Goal: Task Accomplishment & Management: Complete application form

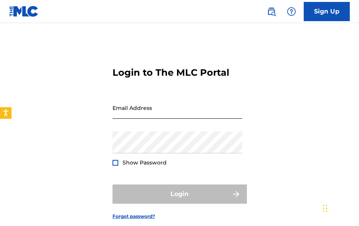
click at [132, 111] on input "Email Address" at bounding box center [178, 108] width 130 height 22
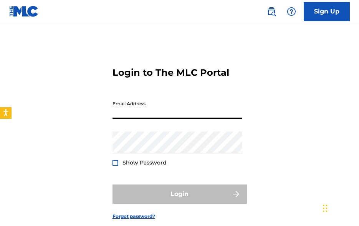
paste input "[EMAIL_ADDRESS][DOMAIN_NAME]"
type input "[EMAIL_ADDRESS][DOMAIN_NAME]"
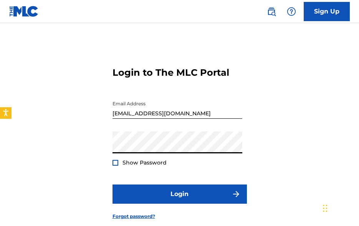
click at [113, 163] on div at bounding box center [116, 163] width 6 height 6
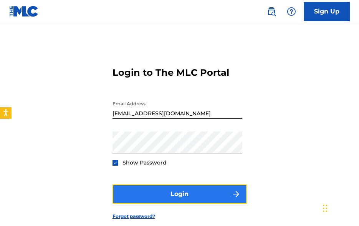
click at [197, 198] on button "Login" at bounding box center [180, 193] width 134 height 19
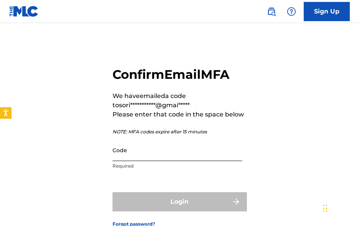
click at [135, 155] on input "Code" at bounding box center [178, 150] width 130 height 22
paste input "271484"
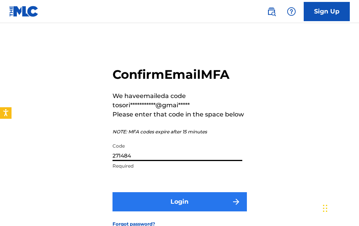
type input "271484"
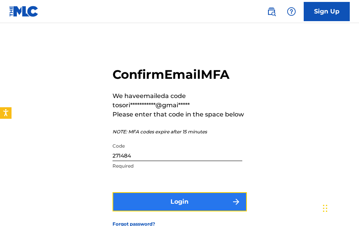
click at [187, 204] on button "Login" at bounding box center [180, 201] width 134 height 19
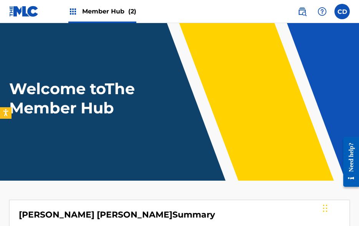
click at [193, 154] on header "Welcome to The Member Hub" at bounding box center [179, 102] width 359 height 158
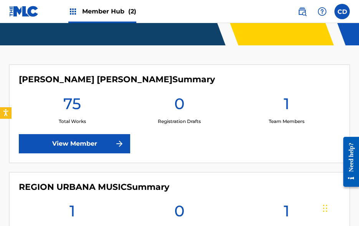
scroll to position [129, 0]
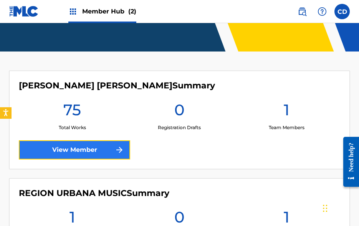
click at [79, 144] on link "View Member" at bounding box center [74, 149] width 111 height 19
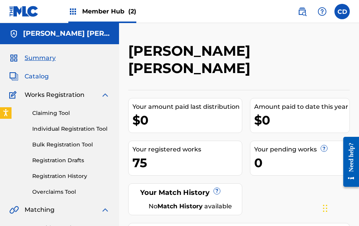
drag, startPoint x: 299, startPoint y: 58, endPoint x: 48, endPoint y: 78, distance: 251.3
click at [48, 78] on span "Catalog" at bounding box center [37, 76] width 24 height 9
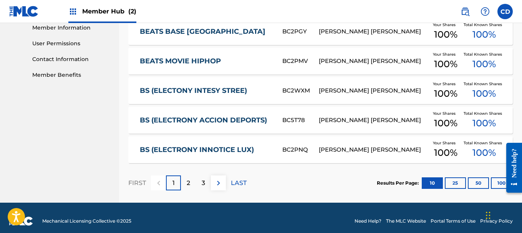
scroll to position [353, 0]
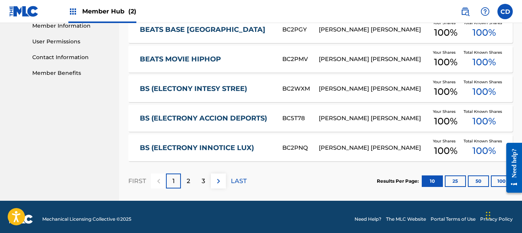
click at [359, 179] on div at bounding box center [512, 168] width 22 height 62
click at [359, 177] on button "100" at bounding box center [501, 182] width 21 height 12
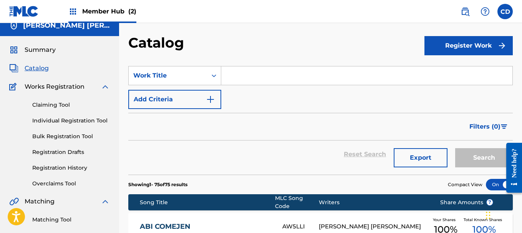
scroll to position [12, 0]
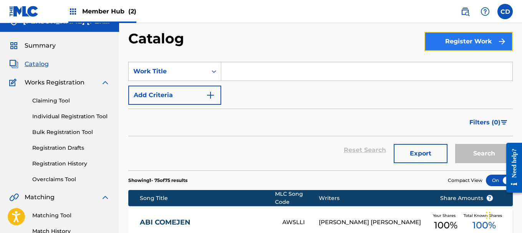
click at [359, 41] on button "Register Work" at bounding box center [469, 41] width 88 height 19
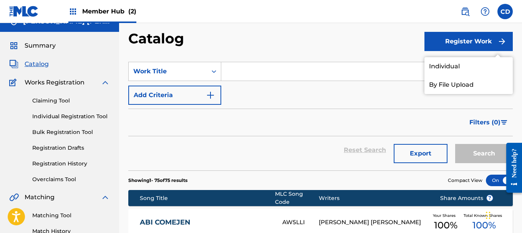
click at [274, 53] on section "SearchWithCriteria984f78cd-a245-4a13-b9a1-fcfaa614b90b Work Title Add Criteria …" at bounding box center [320, 112] width 385 height 118
click at [359, 78] on link "By File Upload" at bounding box center [469, 85] width 88 height 18
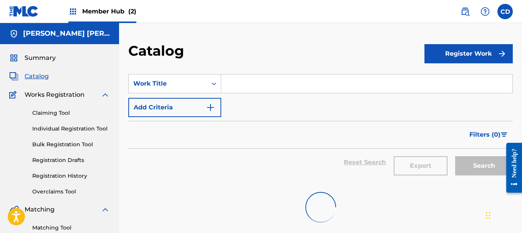
scroll to position [12, 0]
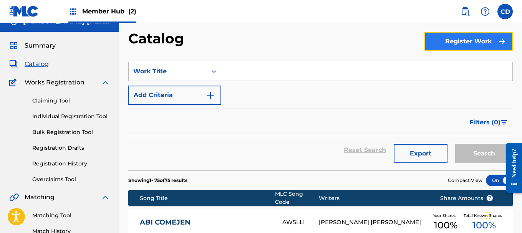
click at [359, 40] on button "Register Work" at bounding box center [469, 41] width 88 height 19
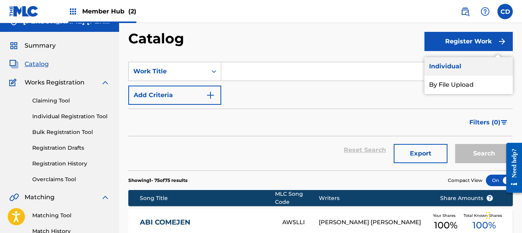
click at [359, 68] on link "Individual" at bounding box center [469, 66] width 88 height 18
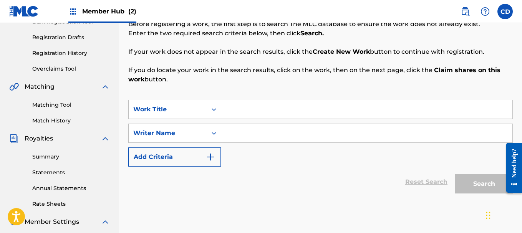
scroll to position [120, 0]
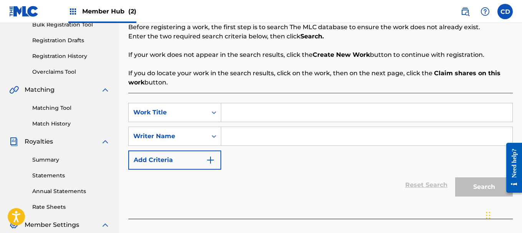
click at [287, 108] on input "Search Form" at bounding box center [366, 112] width 291 height 18
paste input "LO DE 100PRE"
type input "LO DE 100PRE"
click at [288, 131] on input "Search Form" at bounding box center [366, 136] width 291 height 18
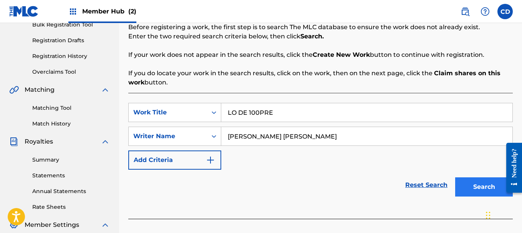
type input "[PERSON_NAME] [PERSON_NAME]"
click at [359, 190] on button "Search" at bounding box center [484, 187] width 58 height 19
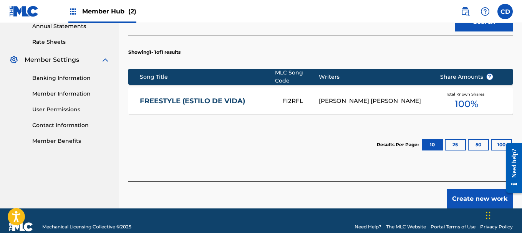
scroll to position [293, 0]
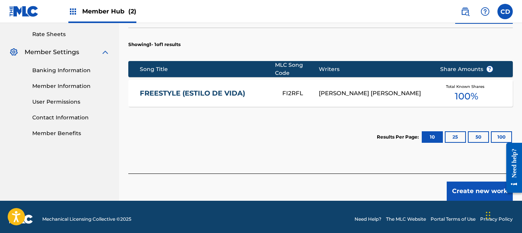
drag, startPoint x: 525, startPoint y: 73, endPoint x: 20, endPoint y: 13, distance: 507.6
click at [359, 182] on button "Create new work" at bounding box center [480, 191] width 66 height 19
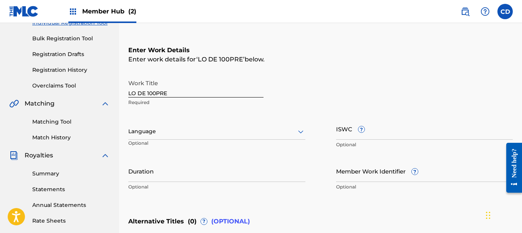
scroll to position [106, 0]
click at [359, 58] on div "Register Work Search Enter Work Details Add Writers Add Publishers & Shares Add…" at bounding box center [320, 137] width 403 height 402
drag, startPoint x: 427, startPoint y: 117, endPoint x: 347, endPoint y: 180, distance: 101.8
click at [347, 180] on input "Member Work Identifier ?" at bounding box center [424, 171] width 177 height 22
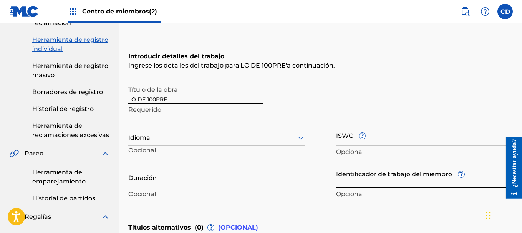
scroll to position [0, 0]
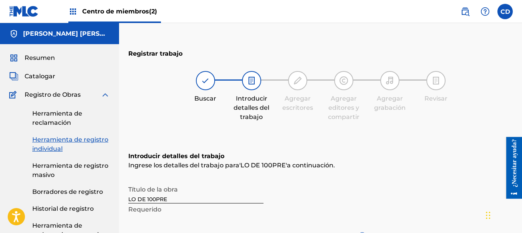
click at [65, 12] on div "Centro de miembros (2)" at bounding box center [85, 11] width 152 height 23
click at [102, 12] on font "Centro de miembros" at bounding box center [115, 11] width 67 height 7
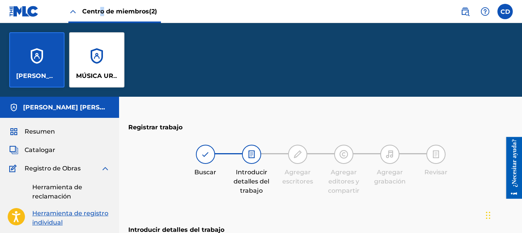
click at [43, 61] on div "[PERSON_NAME] [PERSON_NAME]" at bounding box center [36, 59] width 55 height 55
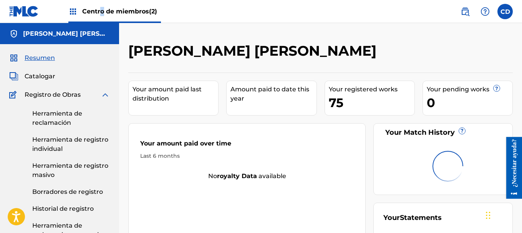
click at [43, 61] on font "Resumen" at bounding box center [40, 57] width 30 height 7
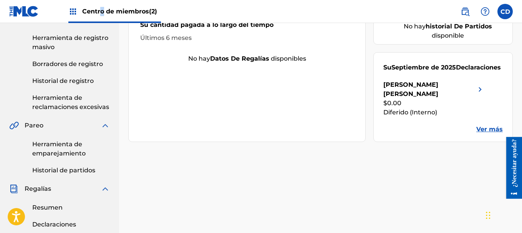
scroll to position [126, 0]
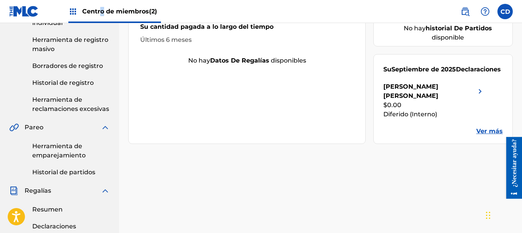
click at [359, 136] on link "Ver más" at bounding box center [489, 131] width 27 height 9
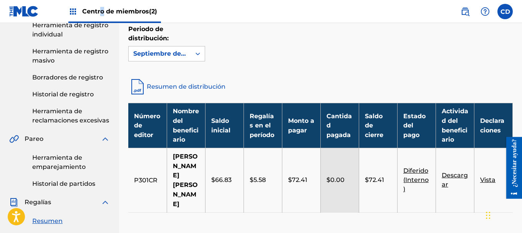
scroll to position [108, 0]
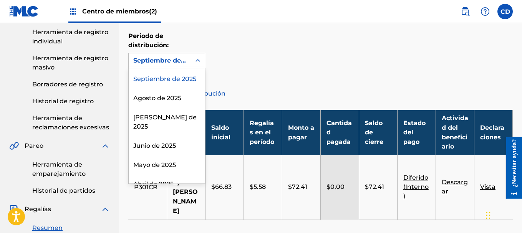
drag, startPoint x: 192, startPoint y: 66, endPoint x: 362, endPoint y: 46, distance: 170.9
click at [359, 46] on div "Periodo de distribución: Hay 54 resultados disponibles. Use las teclas Arriba y…" at bounding box center [320, 50] width 385 height 37
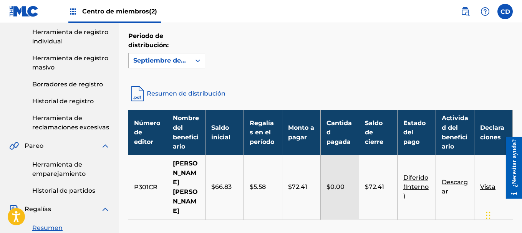
click at [196, 61] on icon at bounding box center [198, 61] width 5 height 3
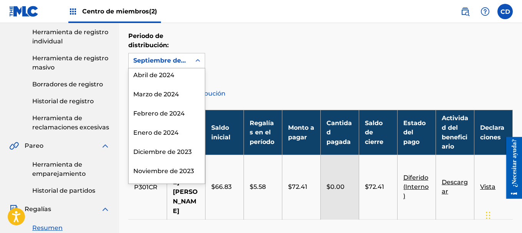
scroll to position [353, 0]
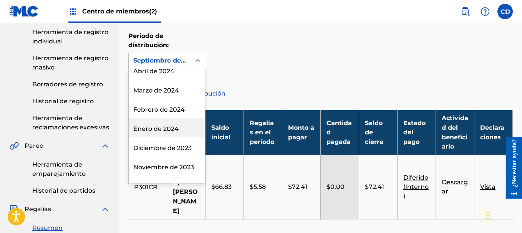
click at [173, 130] on font "Enero de 2024" at bounding box center [155, 128] width 45 height 7
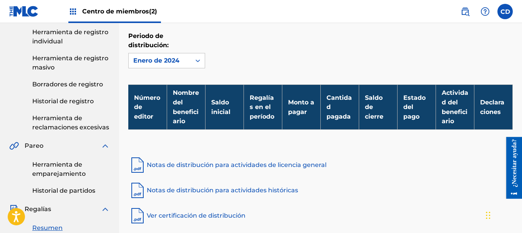
click at [196, 60] on icon at bounding box center [198, 61] width 5 height 3
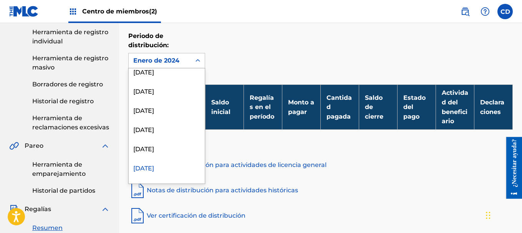
scroll to position [313, 0]
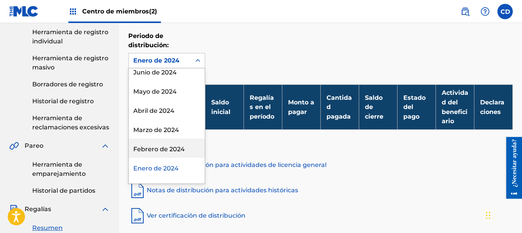
click at [181, 146] on font "Febrero de 2024" at bounding box center [158, 149] width 51 height 7
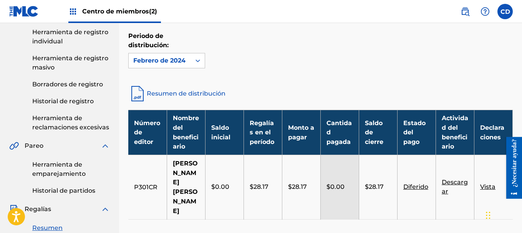
click at [196, 58] on icon at bounding box center [198, 61] width 8 height 8
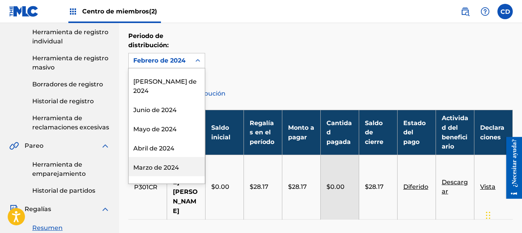
scroll to position [294, 0]
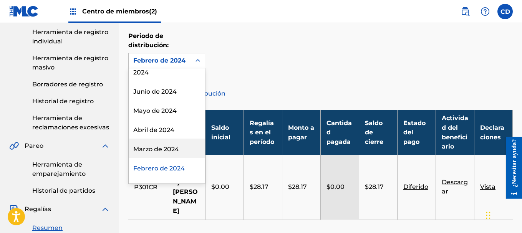
click at [177, 151] on font "Marzo de 2024" at bounding box center [156, 149] width 46 height 7
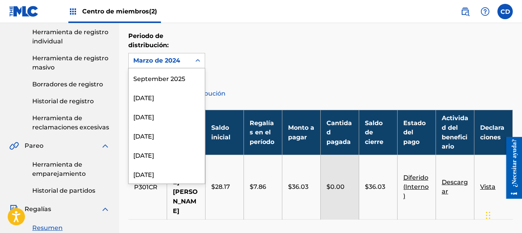
scroll to position [275, 0]
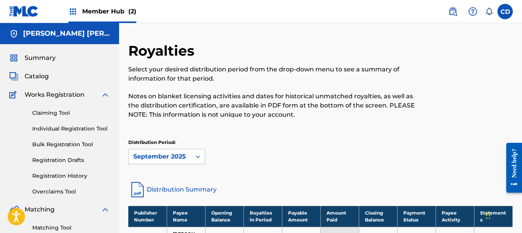
drag, startPoint x: 516, startPoint y: 40, endPoint x: 517, endPoint y: 47, distance: 6.6
drag, startPoint x: 517, startPoint y: 47, endPoint x: 306, endPoint y: 139, distance: 230.4
click at [306, 139] on div "Distribution Period: [DATE]" at bounding box center [320, 151] width 385 height 25
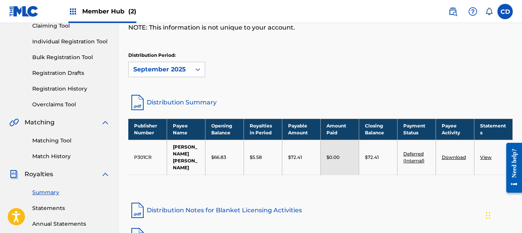
scroll to position [88, 0]
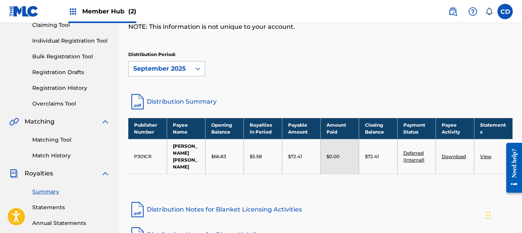
click at [196, 66] on icon at bounding box center [198, 69] width 8 height 8
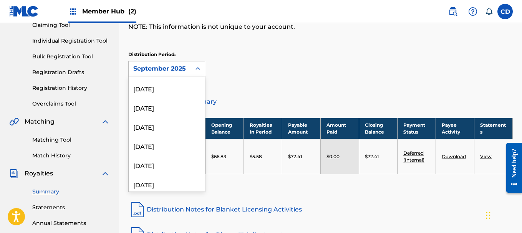
scroll to position [90, 0]
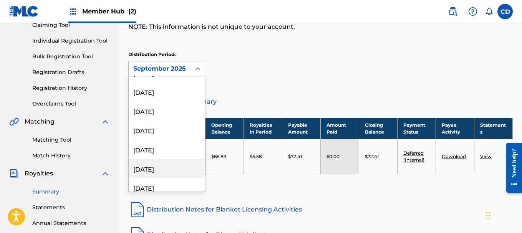
click at [162, 167] on div "[DATE]" at bounding box center [167, 168] width 76 height 19
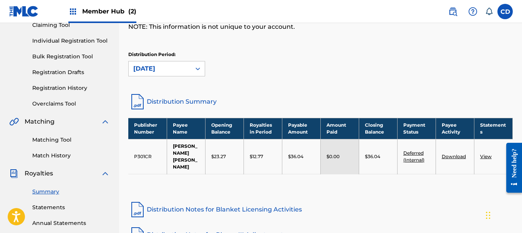
click at [196, 70] on icon at bounding box center [198, 69] width 8 height 8
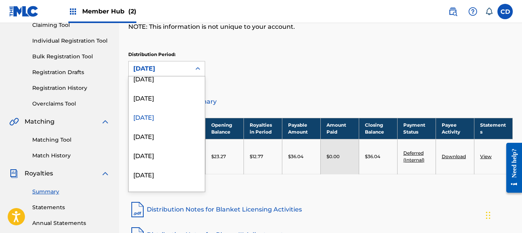
scroll to position [150, 0]
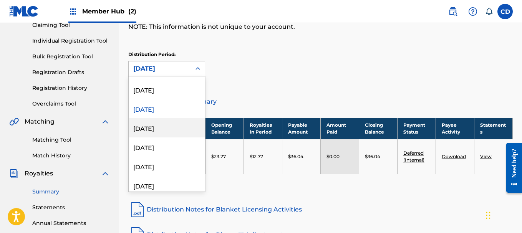
click at [168, 132] on div "[DATE]" at bounding box center [167, 127] width 76 height 19
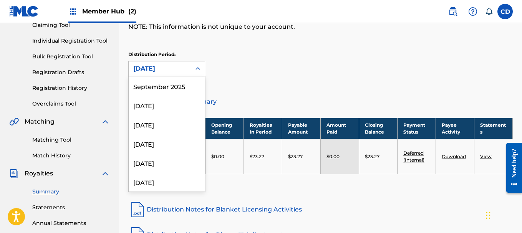
click at [199, 71] on icon at bounding box center [198, 69] width 8 height 8
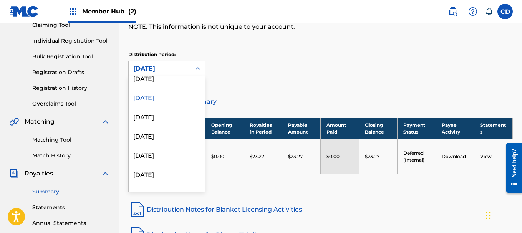
scroll to position [201, 0]
click at [161, 96] on div "[DATE]" at bounding box center [167, 96] width 76 height 19
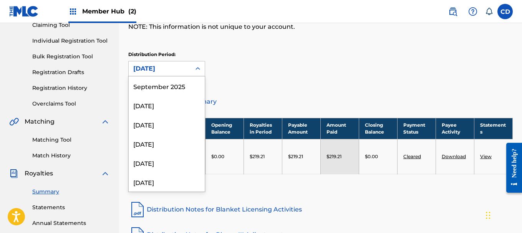
click at [196, 69] on icon at bounding box center [198, 68] width 5 height 3
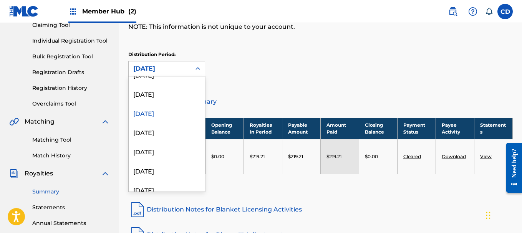
scroll to position [189, 0]
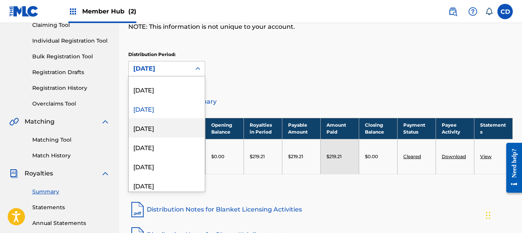
click at [157, 131] on div "[DATE]" at bounding box center [167, 127] width 76 height 19
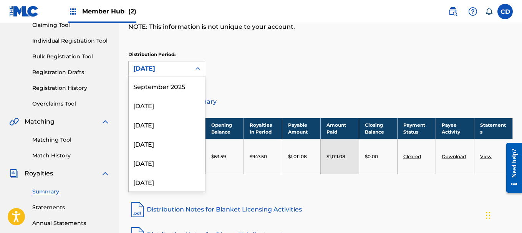
click at [194, 70] on icon at bounding box center [198, 69] width 8 height 8
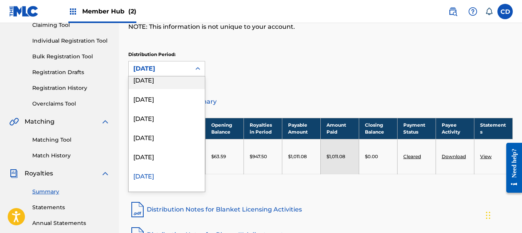
scroll to position [0, 0]
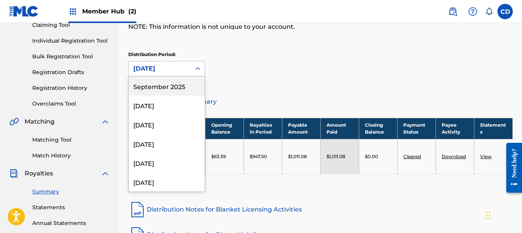
click at [174, 88] on div "September 2025" at bounding box center [167, 85] width 76 height 19
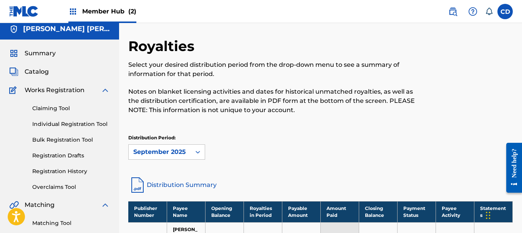
scroll to position [3, 0]
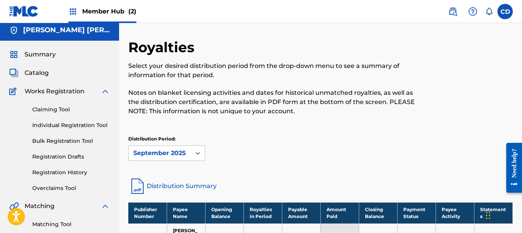
click at [45, 89] on span "Works Registration" at bounding box center [55, 91] width 60 height 9
click at [27, 54] on span "Summary" at bounding box center [40, 54] width 31 height 9
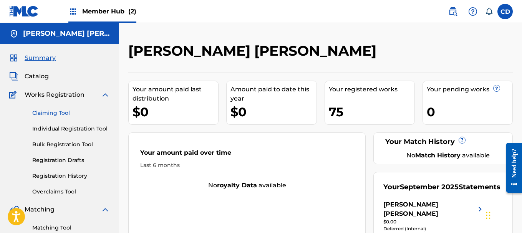
click at [63, 111] on link "Claiming Tool" at bounding box center [71, 113] width 78 height 8
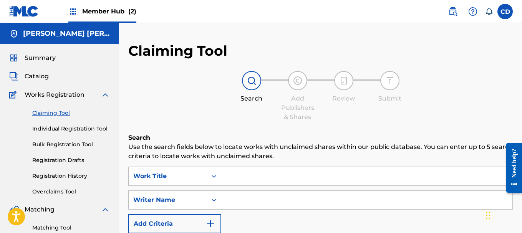
click at [32, 109] on link "Claiming Tool" at bounding box center [71, 113] width 78 height 8
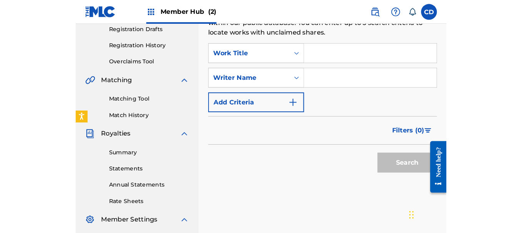
scroll to position [137, 0]
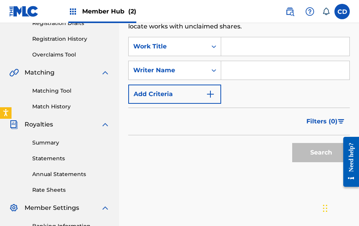
click at [247, 52] on input "Search Form" at bounding box center [285, 46] width 128 height 18
paste input "LO DE 100PRE"
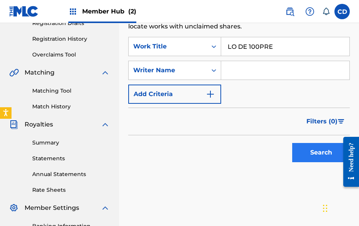
type input "LO DE 100PRE"
click at [328, 155] on button "Search" at bounding box center [321, 152] width 58 height 19
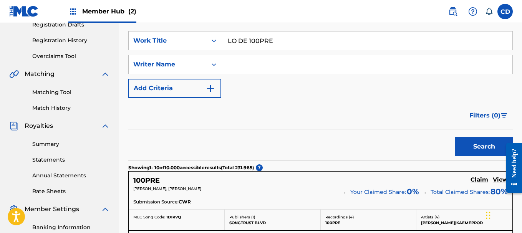
scroll to position [133, 0]
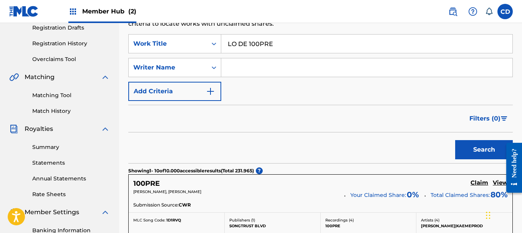
click at [332, 67] on input "Search Form" at bounding box center [366, 67] width 291 height 18
type input "[PERSON_NAME] [PERSON_NAME]"
click at [455, 140] on button "Search" at bounding box center [484, 149] width 58 height 19
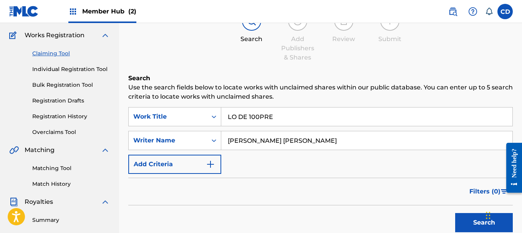
scroll to position [0, 0]
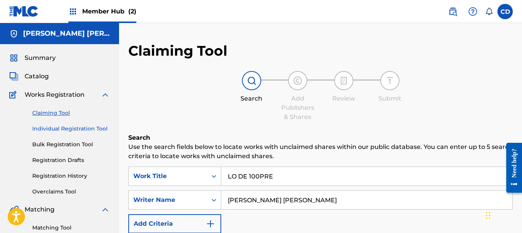
click at [58, 131] on link "Individual Registration Tool" at bounding box center [71, 129] width 78 height 8
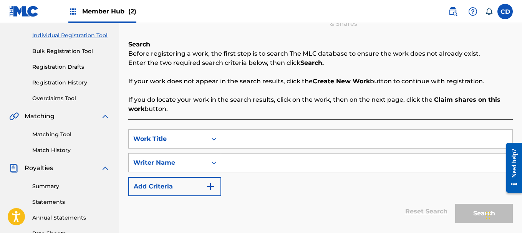
scroll to position [143, 0]
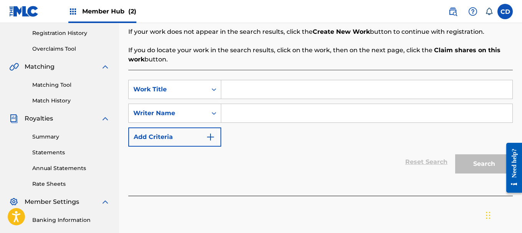
click at [252, 85] on input "Search Form" at bounding box center [366, 89] width 291 height 18
paste input "LO DE 100PRE"
type input "LO DE 100PRE"
click at [264, 111] on input "Search Form" at bounding box center [366, 113] width 291 height 18
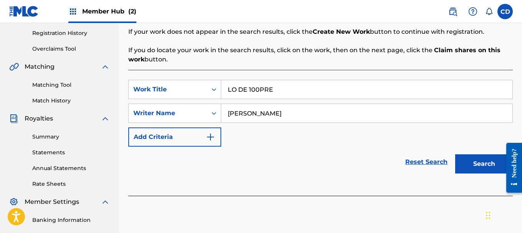
type input "[PERSON_NAME]"
click at [486, 174] on div "Search" at bounding box center [481, 162] width 61 height 31
click at [488, 170] on button "Search" at bounding box center [484, 163] width 58 height 19
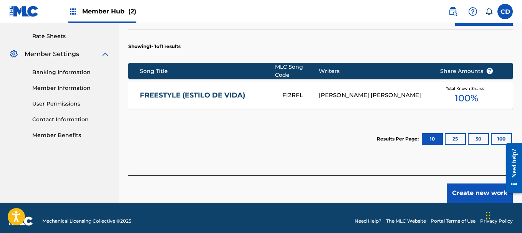
scroll to position [293, 0]
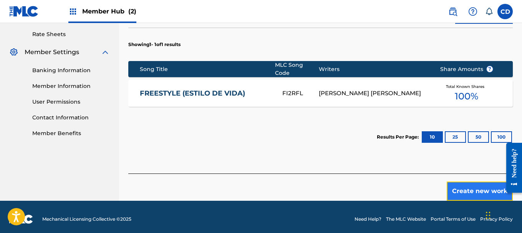
click at [478, 188] on button "Create new work" at bounding box center [480, 191] width 66 height 19
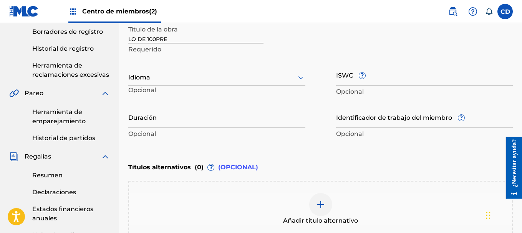
scroll to position [173, 0]
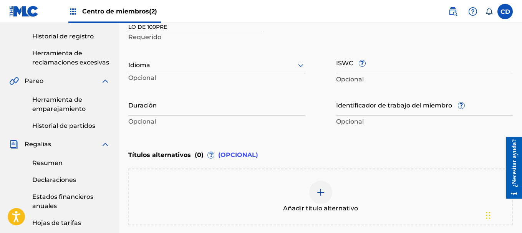
click at [294, 70] on div "Idioma" at bounding box center [216, 65] width 177 height 16
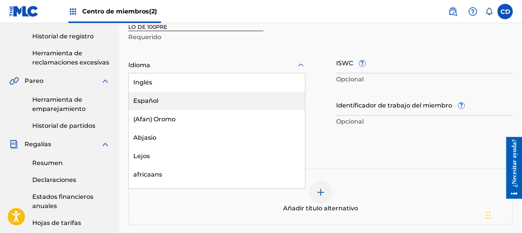
click at [251, 104] on div "Español" at bounding box center [217, 101] width 176 height 18
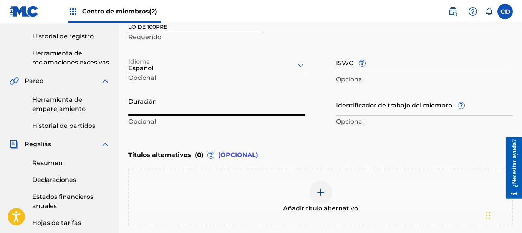
click at [251, 104] on input "Duración" at bounding box center [216, 105] width 177 height 22
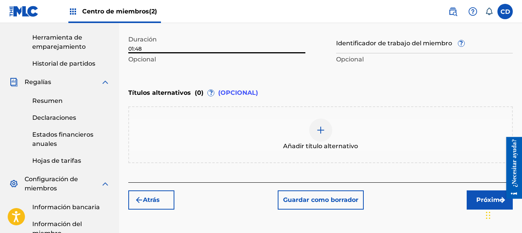
scroll to position [238, 0]
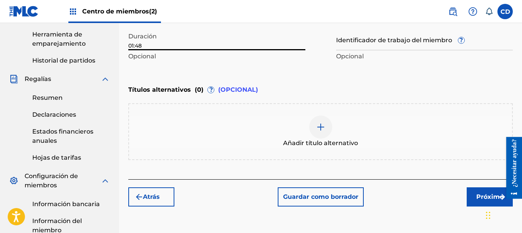
type input "01:48"
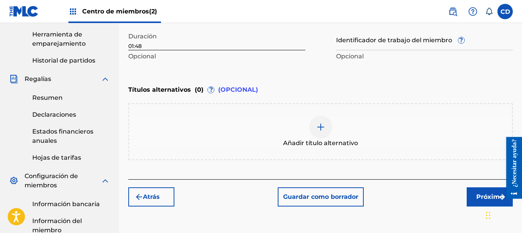
click at [319, 128] on img at bounding box center [320, 127] width 9 height 9
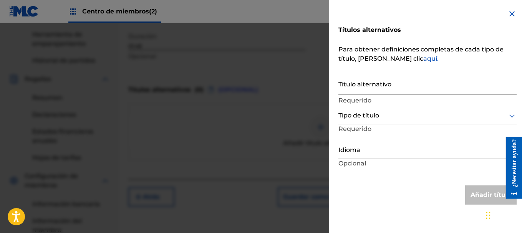
click at [420, 86] on input "Título alternativo" at bounding box center [428, 84] width 178 height 22
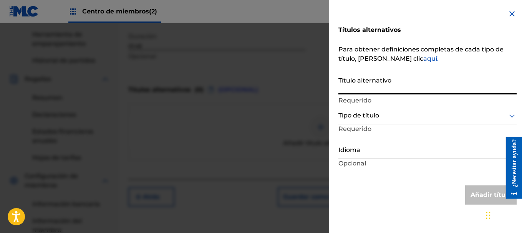
click at [497, 115] on div at bounding box center [428, 116] width 178 height 10
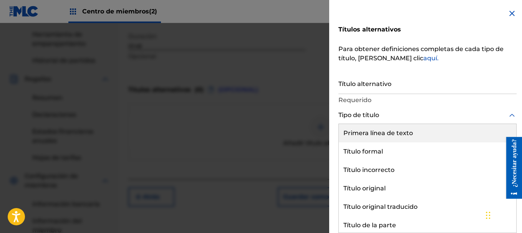
scroll to position [0, 0]
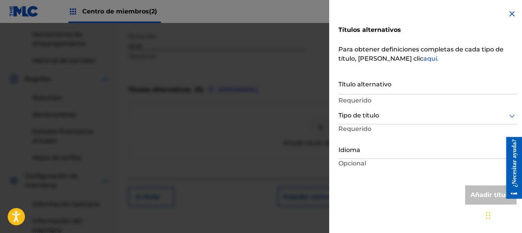
click at [497, 115] on div at bounding box center [428, 116] width 178 height 10
click at [425, 91] on input "Título alternativo" at bounding box center [428, 84] width 178 height 22
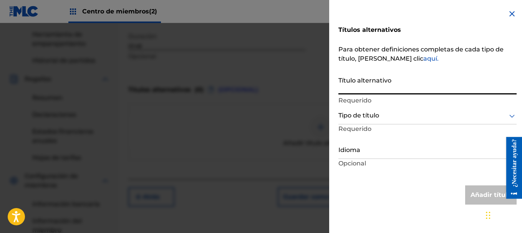
paste input "LO DE 100PRE"
type input "LO DE 100PRE - REGION URBANA MUSIC"
click at [390, 153] on div at bounding box center [428, 151] width 178 height 10
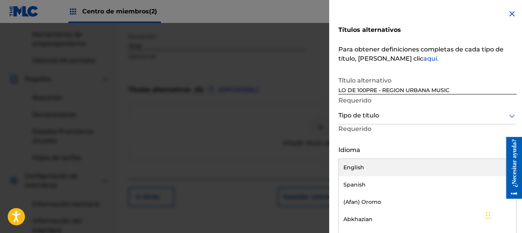
scroll to position [0, 0]
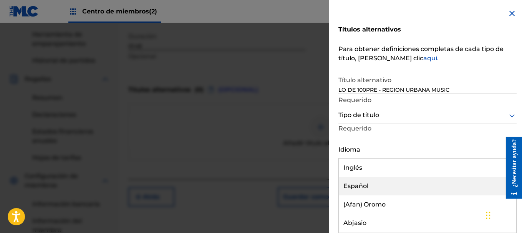
click at [375, 185] on div "Español" at bounding box center [428, 186] width 178 height 18
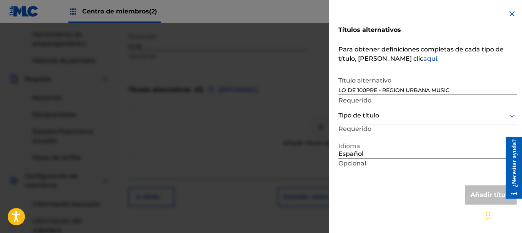
click at [433, 118] on div at bounding box center [428, 116] width 178 height 10
click at [511, 14] on img at bounding box center [512, 13] width 9 height 9
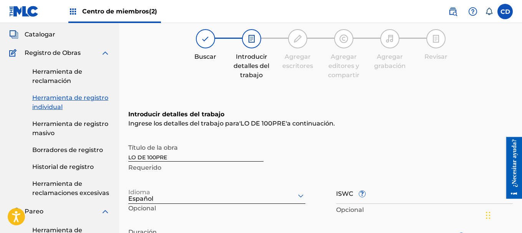
scroll to position [45, 0]
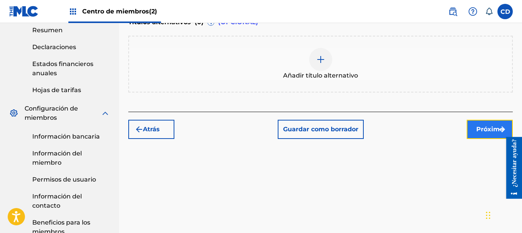
click at [473, 134] on button "Próximo" at bounding box center [490, 129] width 46 height 19
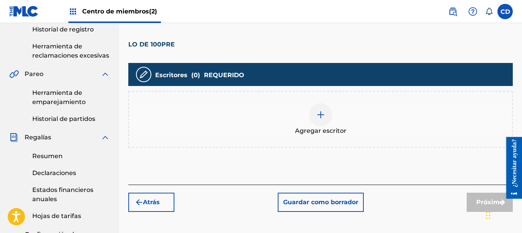
scroll to position [192, 0]
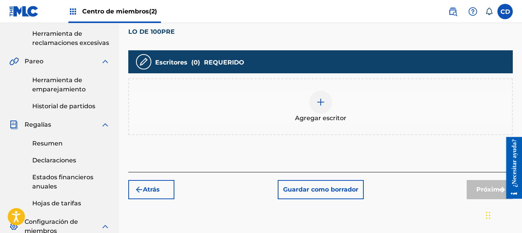
click at [319, 100] on img at bounding box center [320, 102] width 9 height 9
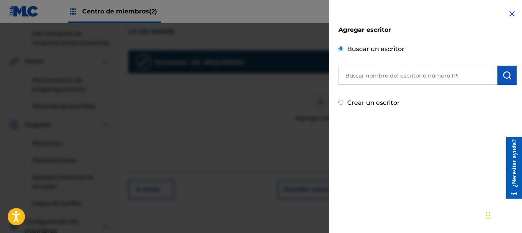
click at [406, 70] on input "text" at bounding box center [418, 75] width 159 height 19
type input "I"
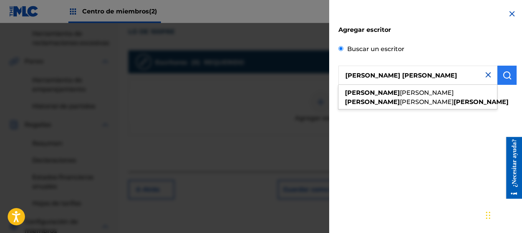
type input "[PERSON_NAME] [PERSON_NAME]"
click at [505, 81] on button "submit" at bounding box center [507, 75] width 19 height 19
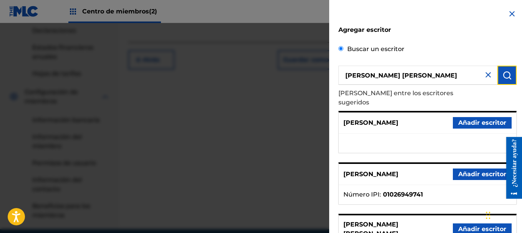
scroll to position [332, 0]
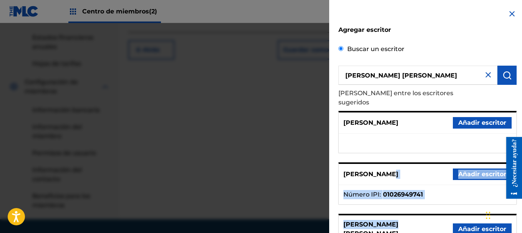
drag, startPoint x: 398, startPoint y: 210, endPoint x: 394, endPoint y: 173, distance: 37.2
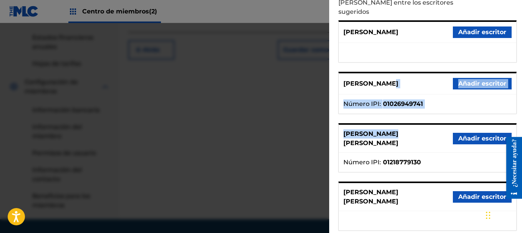
scroll to position [92, 0]
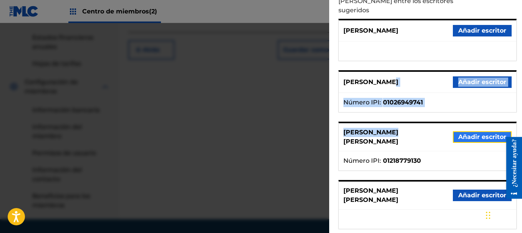
click at [469, 133] on font "Añadir escritor" at bounding box center [482, 136] width 48 height 7
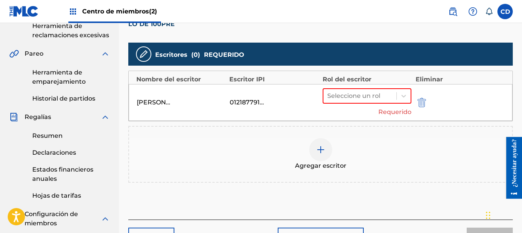
scroll to position [198, 0]
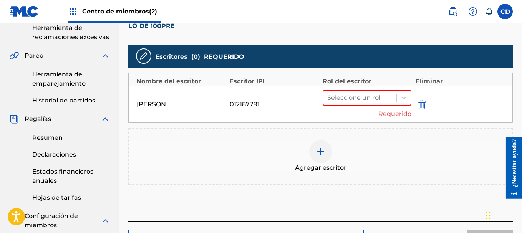
click at [411, 89] on div "[PERSON_NAME] [PERSON_NAME] 01218779130 Seleccione un rol Requerido" at bounding box center [321, 104] width 384 height 37
click at [400, 95] on icon at bounding box center [404, 98] width 8 height 8
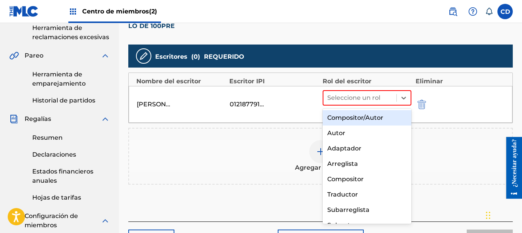
click at [378, 118] on font "Compositor/Autor" at bounding box center [355, 117] width 56 height 7
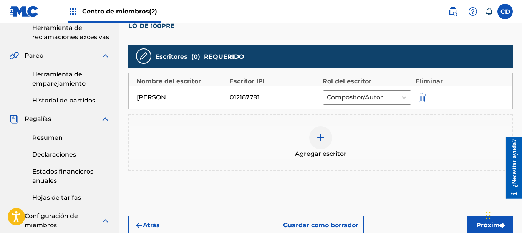
click at [319, 138] on img at bounding box center [320, 137] width 9 height 9
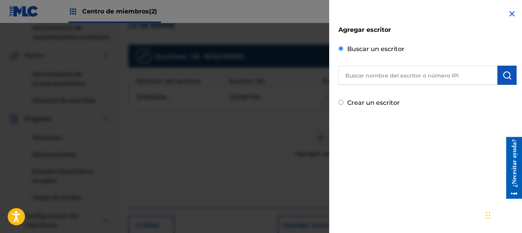
click at [341, 101] on input "Crear un escritor" at bounding box center [341, 102] width 5 height 5
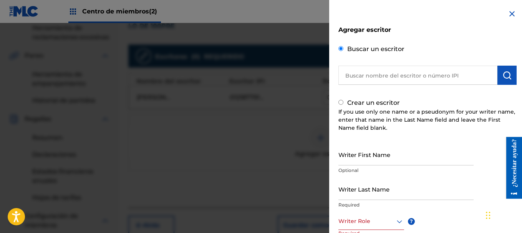
radio input "false"
radio input "true"
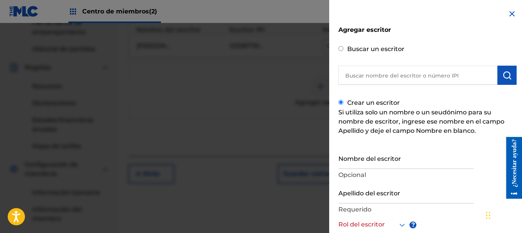
scroll to position [277, 0]
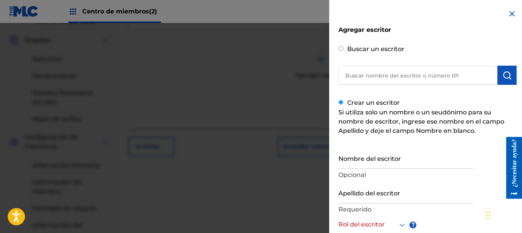
drag, startPoint x: 525, startPoint y: 106, endPoint x: 15, endPoint y: 0, distance: 520.7
click at [395, 164] on input "Nombre del escritor" at bounding box center [406, 158] width 135 height 22
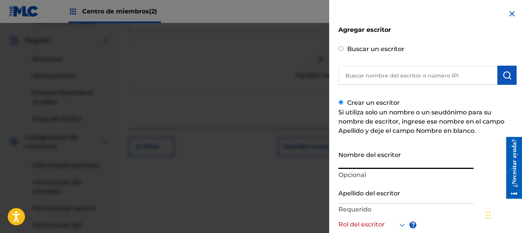
paste input "[PERSON_NAME] [PERSON_NAME]"
drag, startPoint x: 434, startPoint y: 164, endPoint x: 379, endPoint y: 166, distance: 54.6
click at [379, 166] on input "[PERSON_NAME] [PERSON_NAME]" at bounding box center [406, 158] width 135 height 22
type input "[PERSON_NAME]"
click at [353, 199] on input "Apellido del escritor" at bounding box center [406, 193] width 135 height 22
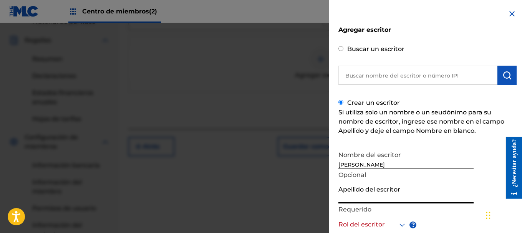
paste input "[PERSON_NAME]"
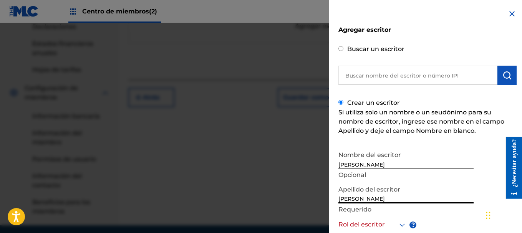
scroll to position [355, 0]
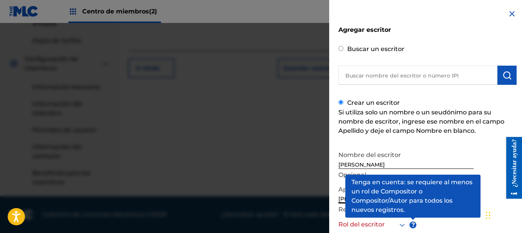
type input "[PERSON_NAME]"
click at [370, 227] on div at bounding box center [373, 225] width 68 height 10
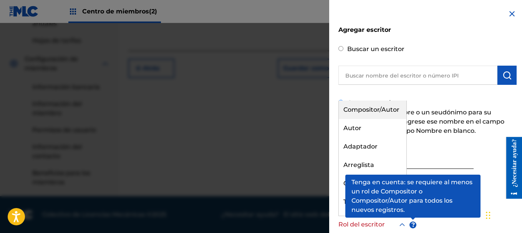
click at [373, 112] on font "Compositor/Autor" at bounding box center [372, 109] width 56 height 7
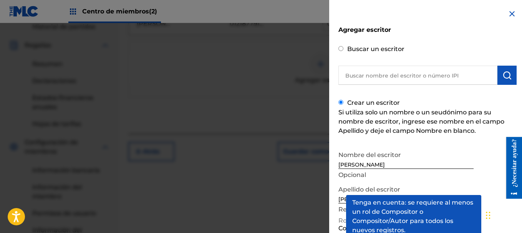
scroll to position [292, 0]
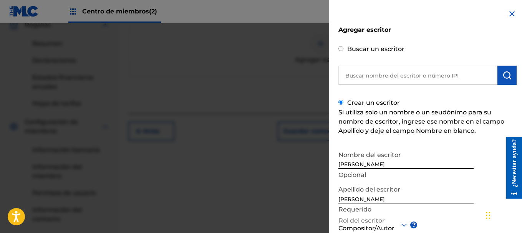
drag, startPoint x: 355, startPoint y: 166, endPoint x: 373, endPoint y: 164, distance: 17.4
click at [373, 164] on input "[PERSON_NAME]" at bounding box center [406, 158] width 135 height 22
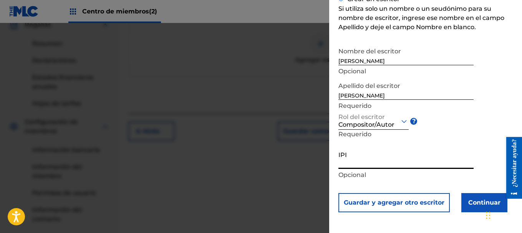
paste input "#1273428450"
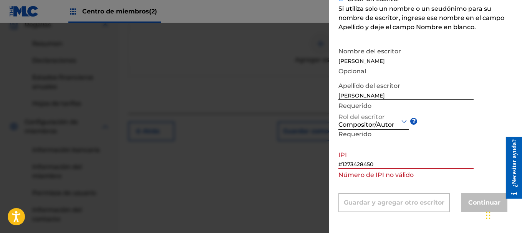
click at [344, 166] on input "#1273428450" at bounding box center [406, 158] width 135 height 22
click at [342, 166] on input "#1273428450" at bounding box center [406, 158] width 135 height 22
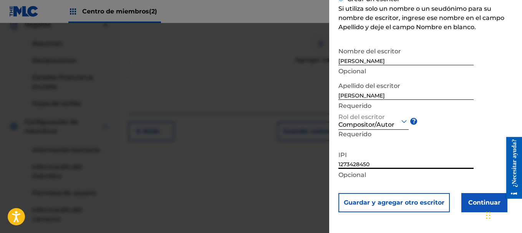
type input "1273428450"
drag, startPoint x: 523, startPoint y: 131, endPoint x: 366, endPoint y: 66, distance: 169.6
click at [366, 66] on div "Nombre del escritor [PERSON_NAME] Opcional" at bounding box center [406, 60] width 135 height 35
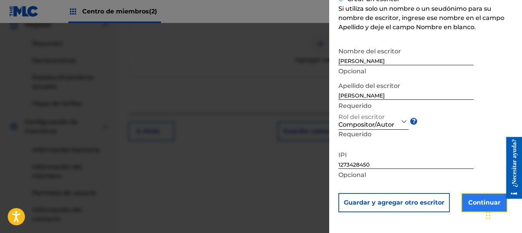
click at [470, 205] on font "Continuar" at bounding box center [484, 202] width 32 height 7
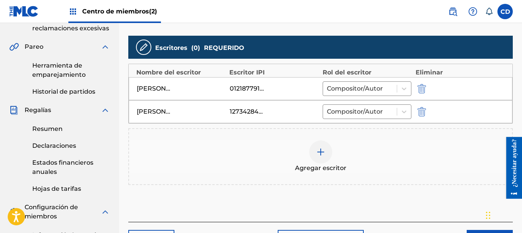
scroll to position [206, 0]
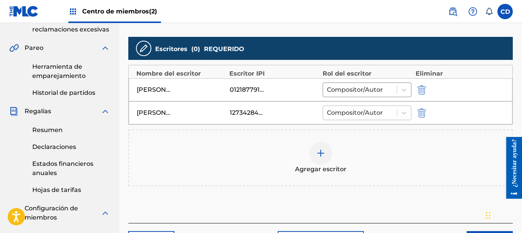
click at [348, 113] on div at bounding box center [360, 113] width 66 height 11
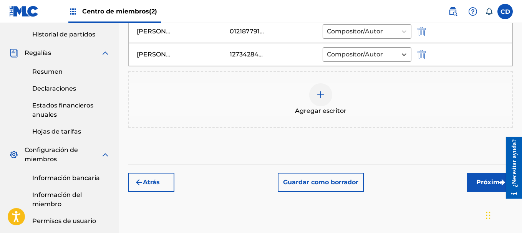
scroll to position [279, 0]
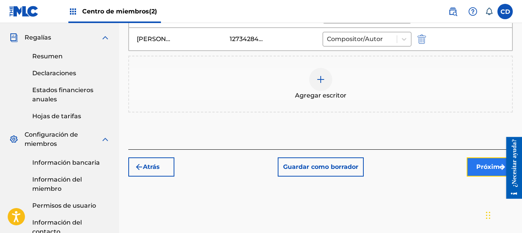
click at [480, 170] on font "Próximo" at bounding box center [489, 166] width 27 height 7
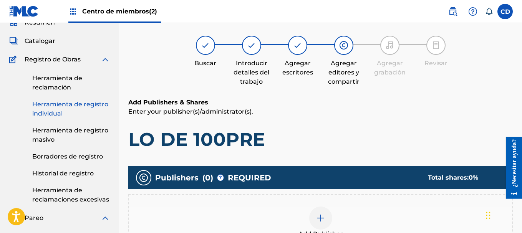
scroll to position [35, 0]
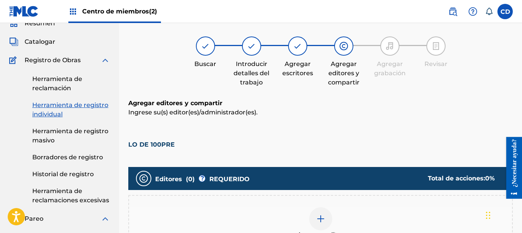
drag, startPoint x: 520, startPoint y: 47, endPoint x: 519, endPoint y: 80, distance: 32.3
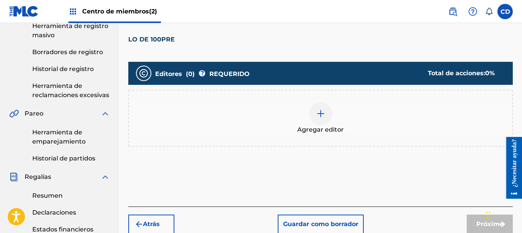
scroll to position [171, 0]
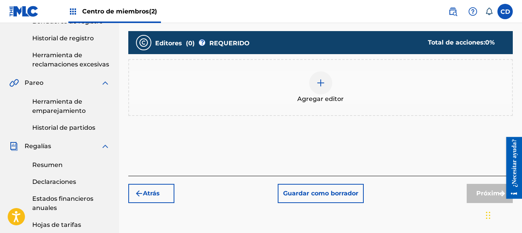
click at [323, 93] on div at bounding box center [320, 82] width 23 height 23
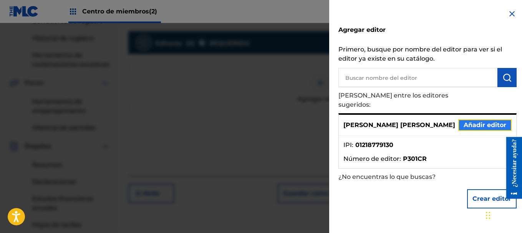
click at [473, 121] on font "Añadir editor" at bounding box center [485, 124] width 43 height 7
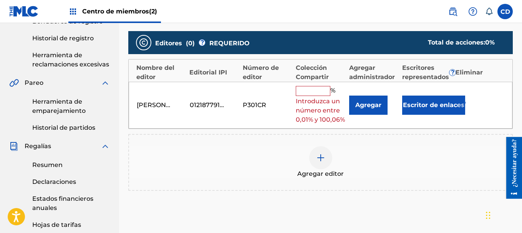
click at [308, 90] on input "text" at bounding box center [313, 91] width 35 height 10
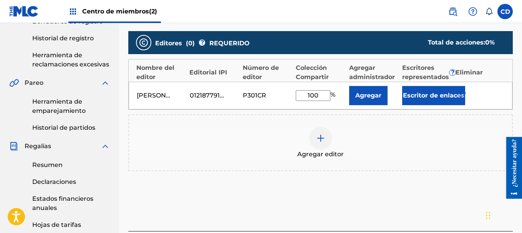
type input "100"
click at [420, 154] on div "Agregar editor" at bounding box center [320, 143] width 383 height 32
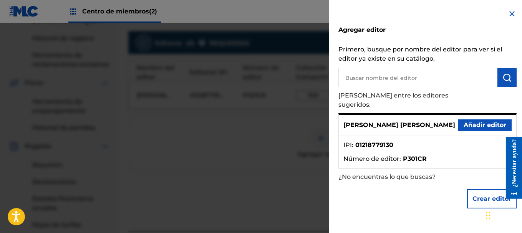
click at [509, 12] on img at bounding box center [512, 13] width 9 height 9
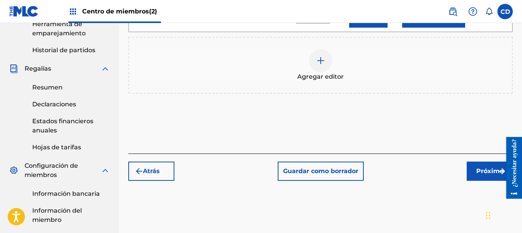
scroll to position [250, 0]
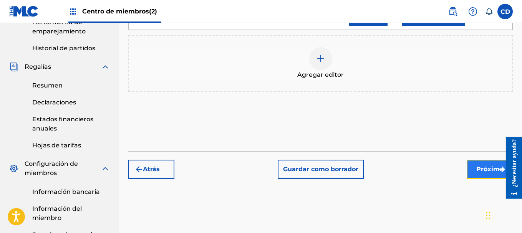
click at [480, 168] on font "Próximo" at bounding box center [489, 169] width 27 height 7
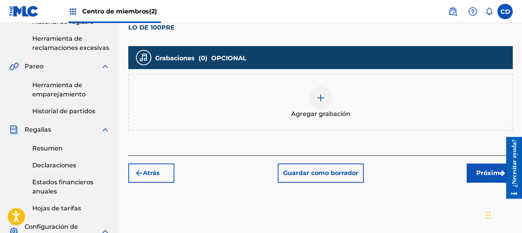
scroll to position [189, 0]
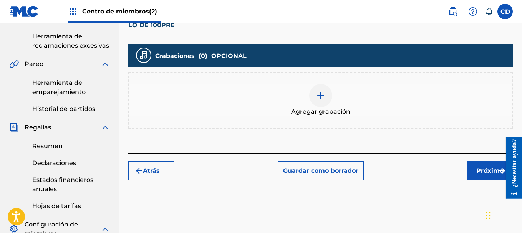
click at [326, 94] on div at bounding box center [320, 95] width 23 height 23
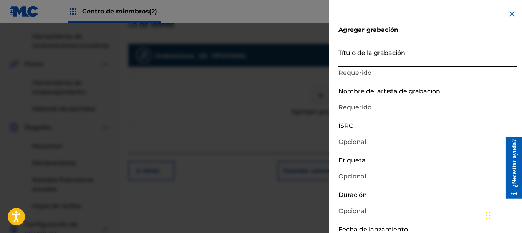
click at [390, 56] on input "Título de la grabación" at bounding box center [428, 56] width 178 height 22
paste input "LO DE 100PRE"
type input "LO DE 100PRE"
type input "Add Recording"
type input "LO DE 100PRE"
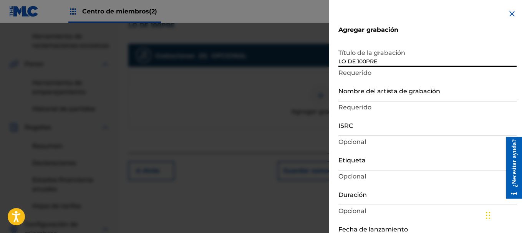
click at [372, 97] on input "Nombre del artista de grabación" at bounding box center [428, 91] width 178 height 22
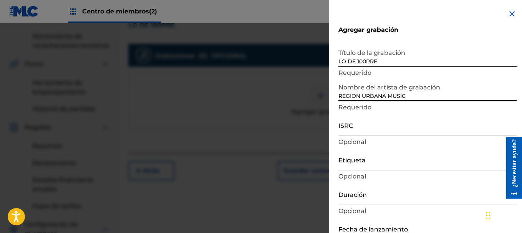
type input "REGION URBANA MUSIC"
click at [348, 133] on input "ISRC" at bounding box center [428, 125] width 178 height 22
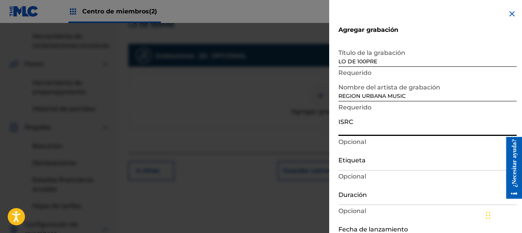
paste input "QZZ7U2444016"
type input "QZZ7U2444016"
click at [367, 164] on input "Etiqueta" at bounding box center [428, 160] width 178 height 22
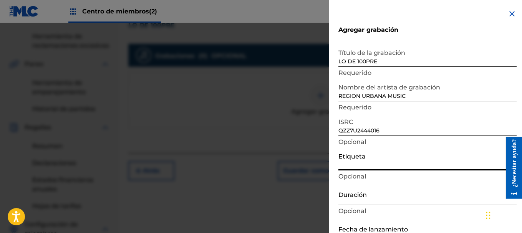
paste input "3735394 Records DK"
type input "3735394 Records DK"
click at [357, 206] on div "Duración Opcional" at bounding box center [428, 200] width 178 height 35
click at [360, 201] on input "Duración" at bounding box center [428, 194] width 178 height 22
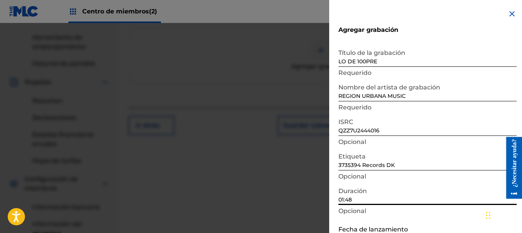
scroll to position [266, 0]
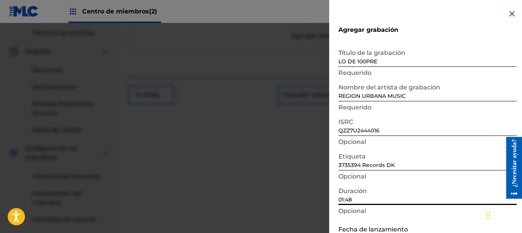
type input "01:48"
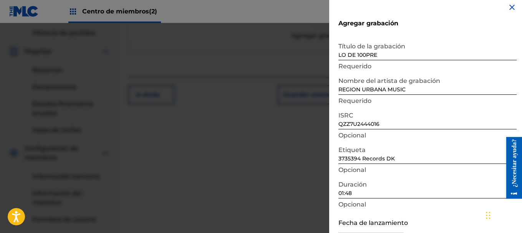
scroll to position [48, 0]
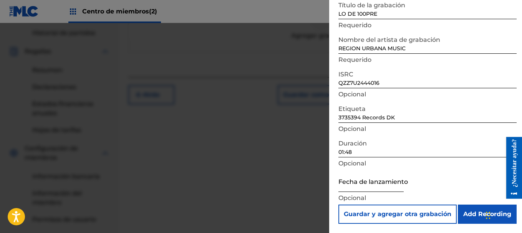
click at [383, 186] on input "text" at bounding box center [371, 181] width 65 height 22
select select "8"
select select "2025"
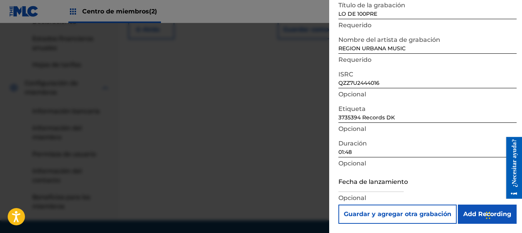
scroll to position [355, 0]
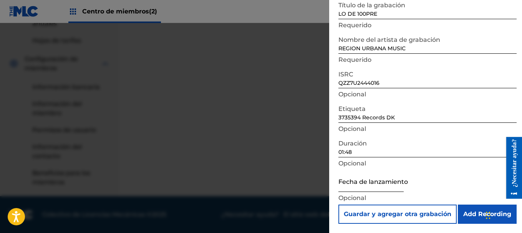
click at [359, 176] on input "text" at bounding box center [371, 181] width 65 height 22
select select "8"
select select "2025"
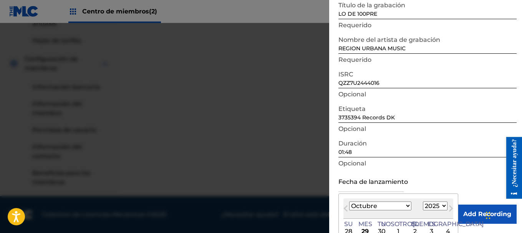
click at [391, 206] on select "Enero Febrero Marzo Abril Puede Junio [PERSON_NAME] Septiembre Octubre Noviembr…" at bounding box center [380, 206] width 62 height 9
select select "0"
click at [349, 202] on select "Enero Febrero Marzo Abril Puede Junio [PERSON_NAME] Septiembre Octubre Noviembr…" at bounding box center [380, 206] width 62 height 9
click at [394, 230] on div "1" at bounding box center [398, 231] width 9 height 9
type input "[DATE]"
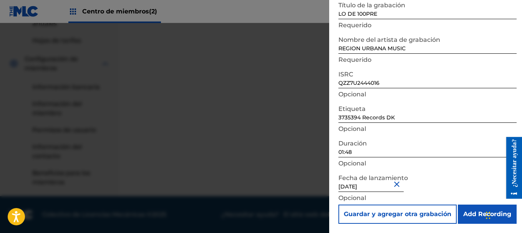
drag, startPoint x: 523, startPoint y: 155, endPoint x: 20, endPoint y: 39, distance: 516.6
click at [472, 212] on input "Add Recording" at bounding box center [487, 214] width 59 height 19
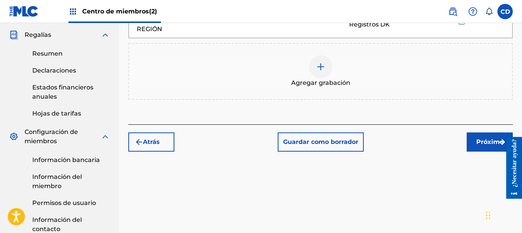
scroll to position [287, 0]
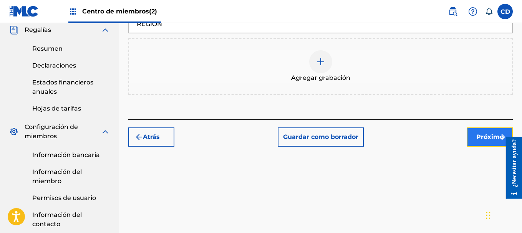
click at [472, 136] on button "Próximo" at bounding box center [490, 137] width 46 height 19
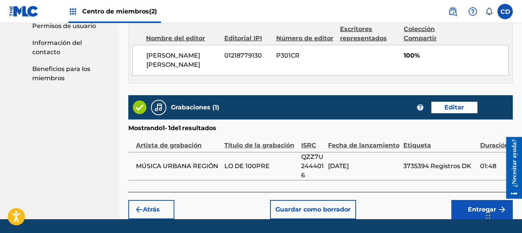
scroll to position [464, 0]
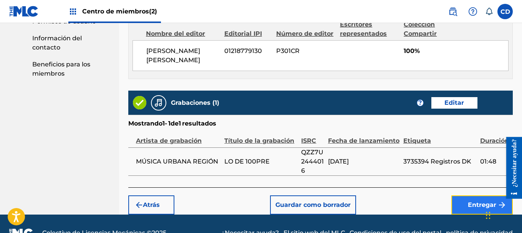
click at [477, 196] on button "Entregar" at bounding box center [481, 205] width 61 height 19
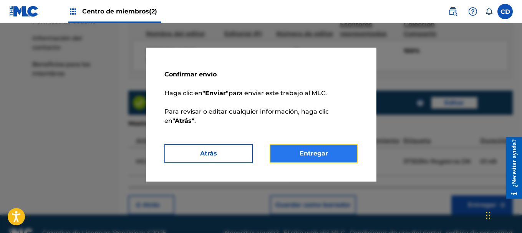
click at [332, 156] on button "Entregar" at bounding box center [314, 153] width 88 height 19
